Goal: Information Seeking & Learning: Learn about a topic

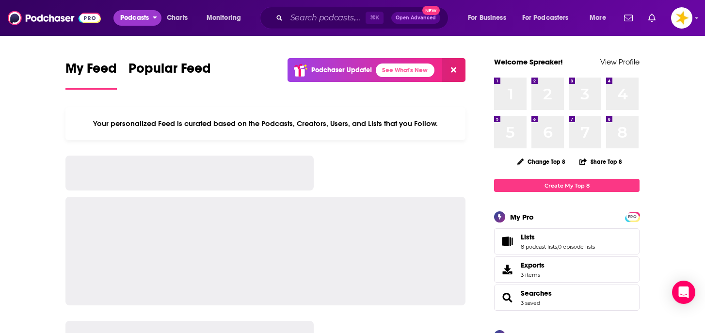
click at [143, 22] on span "Podcasts" at bounding box center [134, 18] width 29 height 14
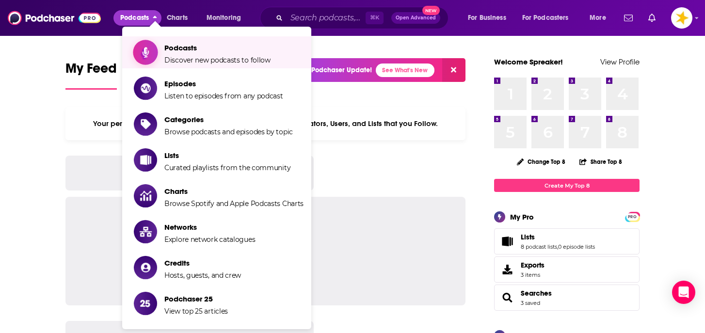
click at [161, 57] on link "Podcasts Discover new podcasts to follow" at bounding box center [219, 52] width 170 height 24
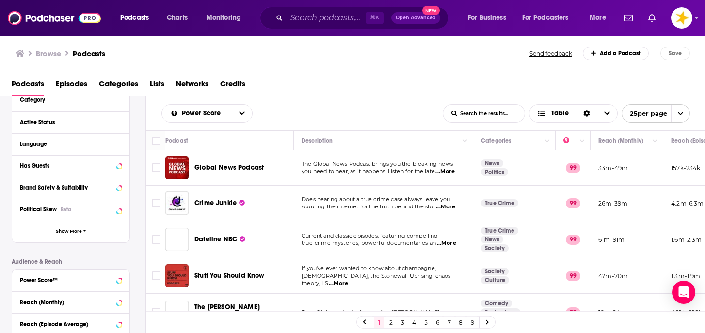
scroll to position [94, 0]
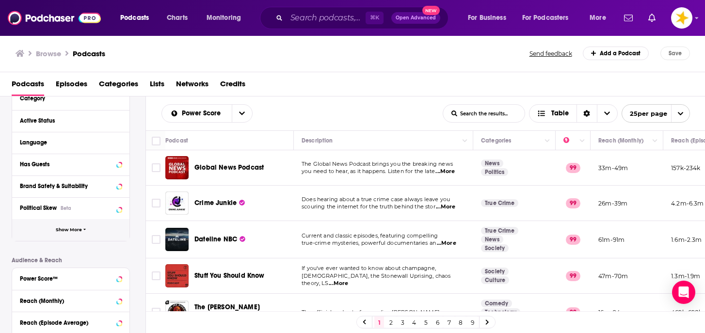
click at [67, 229] on span "Show More" at bounding box center [69, 229] width 26 height 5
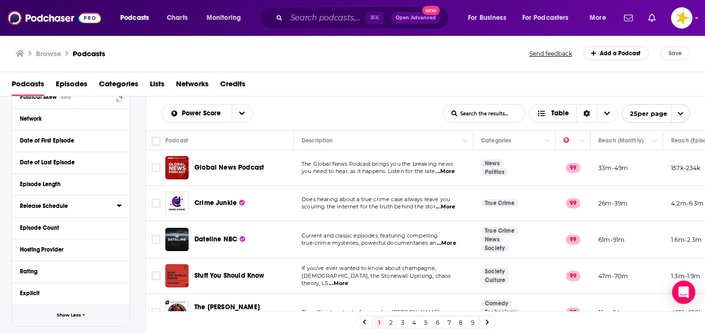
scroll to position [214, 0]
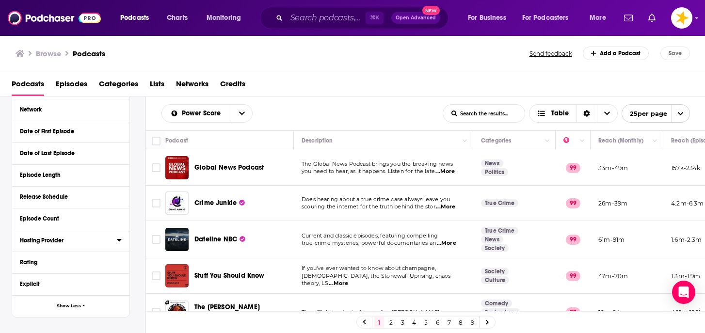
click at [63, 241] on div "Hosting Provider" at bounding box center [65, 240] width 91 height 7
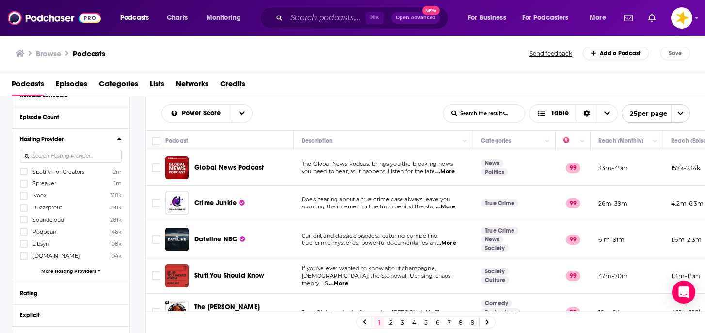
scroll to position [317, 0]
click at [71, 268] on span "More Hosting Providers" at bounding box center [68, 269] width 55 height 5
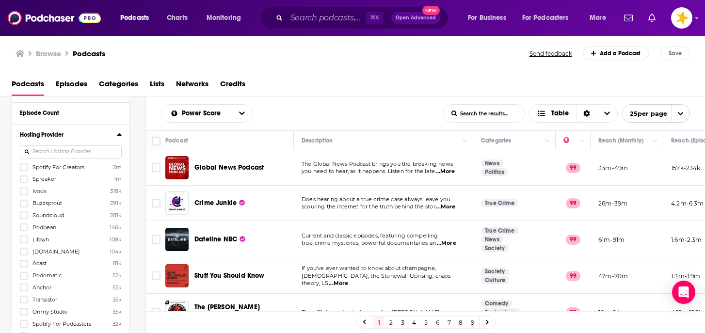
scroll to position [319, 0]
click at [21, 202] on icon at bounding box center [24, 205] width 6 height 6
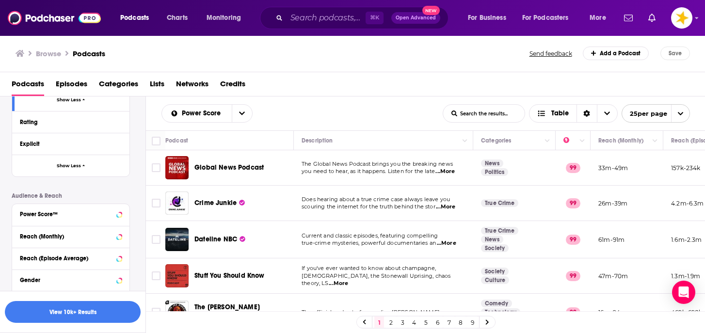
scroll to position [2689, 0]
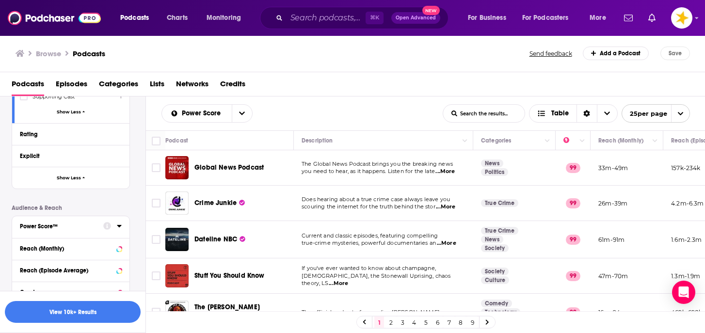
click at [75, 223] on div "Power Score™" at bounding box center [58, 226] width 77 height 7
click at [24, 298] on icon at bounding box center [24, 301] width 6 height 6
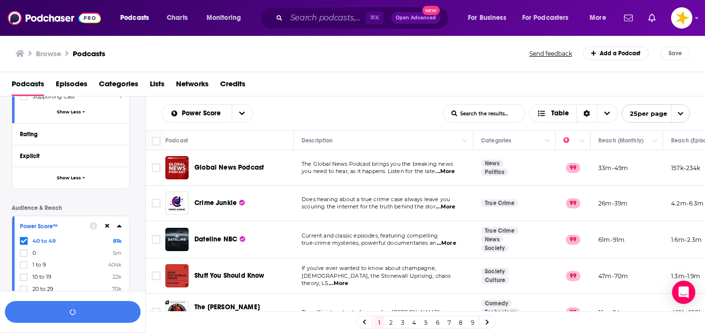
click at [25, 311] on icon at bounding box center [24, 313] width 6 height 4
click at [27, 322] on label at bounding box center [24, 326] width 8 height 8
click at [26, 333] on icon at bounding box center [24, 338] width 6 height 6
click at [83, 314] on button "View 8k Results" at bounding box center [73, 312] width 136 height 22
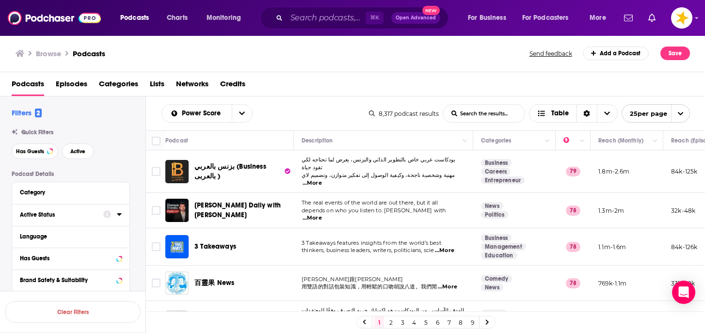
click at [62, 218] on div "Active Status" at bounding box center [58, 214] width 77 height 7
click at [48, 230] on span "All" at bounding box center [65, 232] width 91 height 13
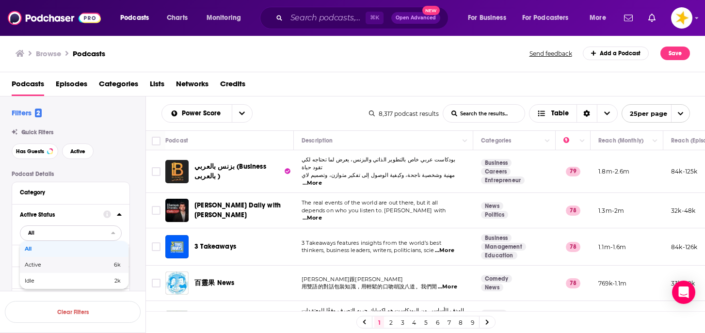
click at [44, 268] on span "Active" at bounding box center [51, 264] width 52 height 5
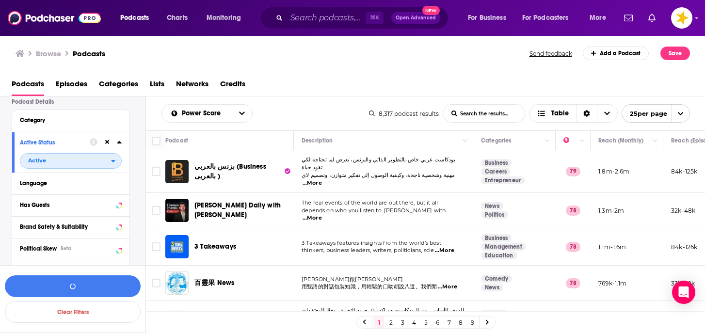
scroll to position [80, 0]
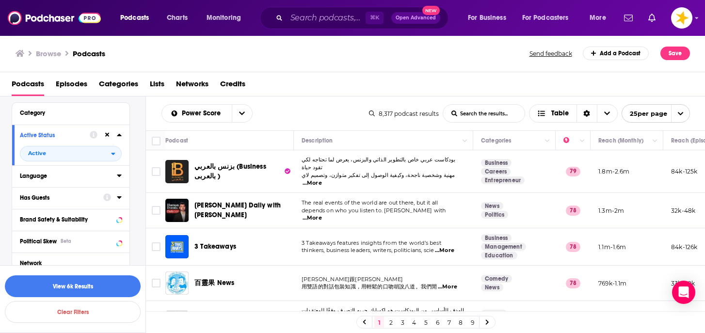
click at [75, 182] on button "Language" at bounding box center [68, 176] width 97 height 12
click at [18, 206] on div "Language English 7k Afrikaans 7 Arabic 84 Armenian 2 Azerbaijani 1 Bangla 2 Bos…" at bounding box center [70, 242] width 117 height 154
click at [23, 209] on icon at bounding box center [24, 209] width 6 height 6
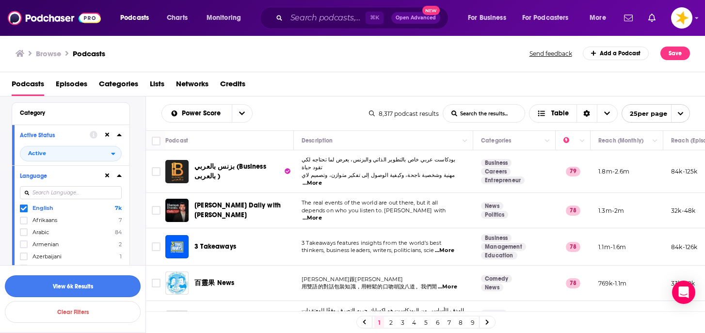
click at [67, 288] on button "View 6k Results" at bounding box center [73, 286] width 136 height 22
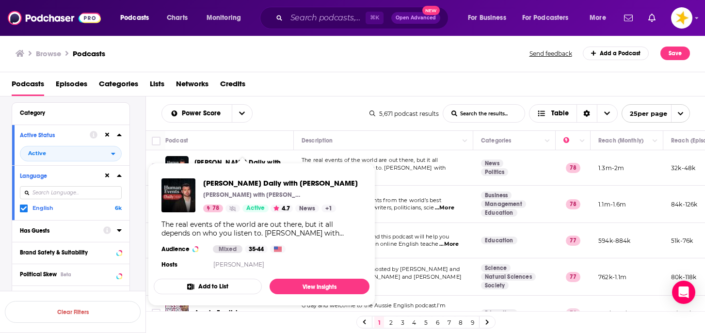
click at [230, 169] on span "[PERSON_NAME] Daily with [PERSON_NAME] [PERSON_NAME] with [PERSON_NAME] 78 Acti…" at bounding box center [262, 234] width 216 height 143
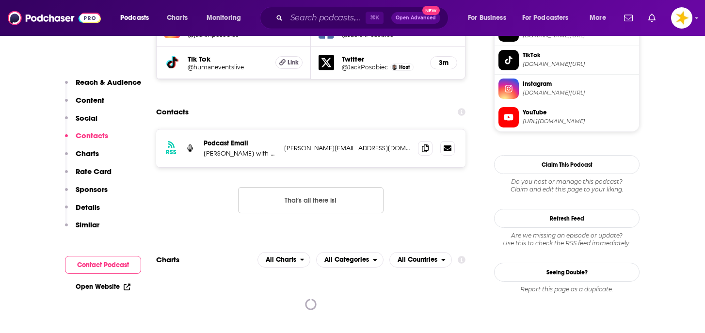
scroll to position [950, 0]
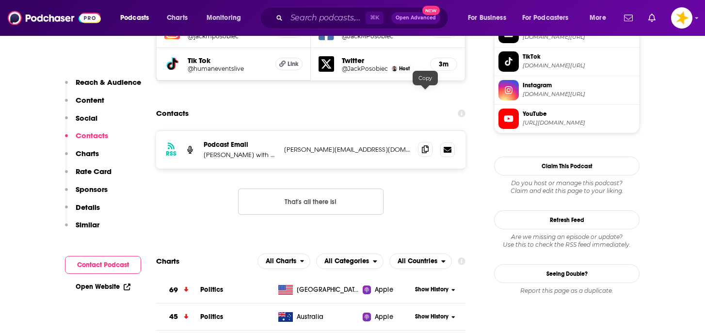
click at [428, 145] on icon at bounding box center [425, 149] width 7 height 8
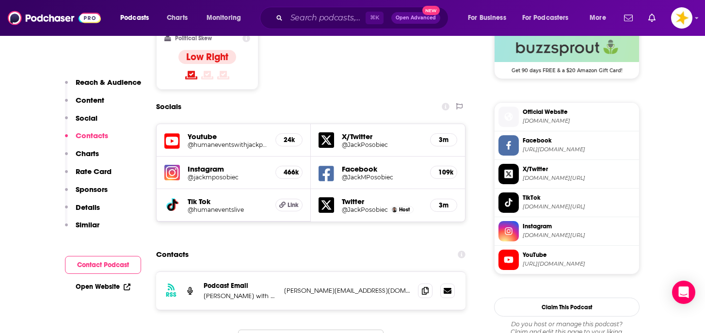
scroll to position [808, 0]
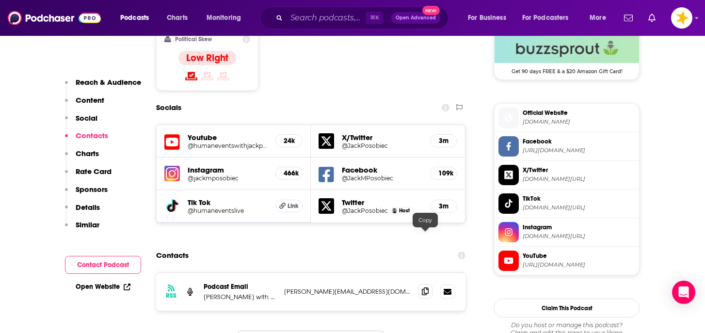
click at [425, 288] on icon at bounding box center [425, 292] width 7 height 8
